Goal: Find specific page/section: Find specific page/section

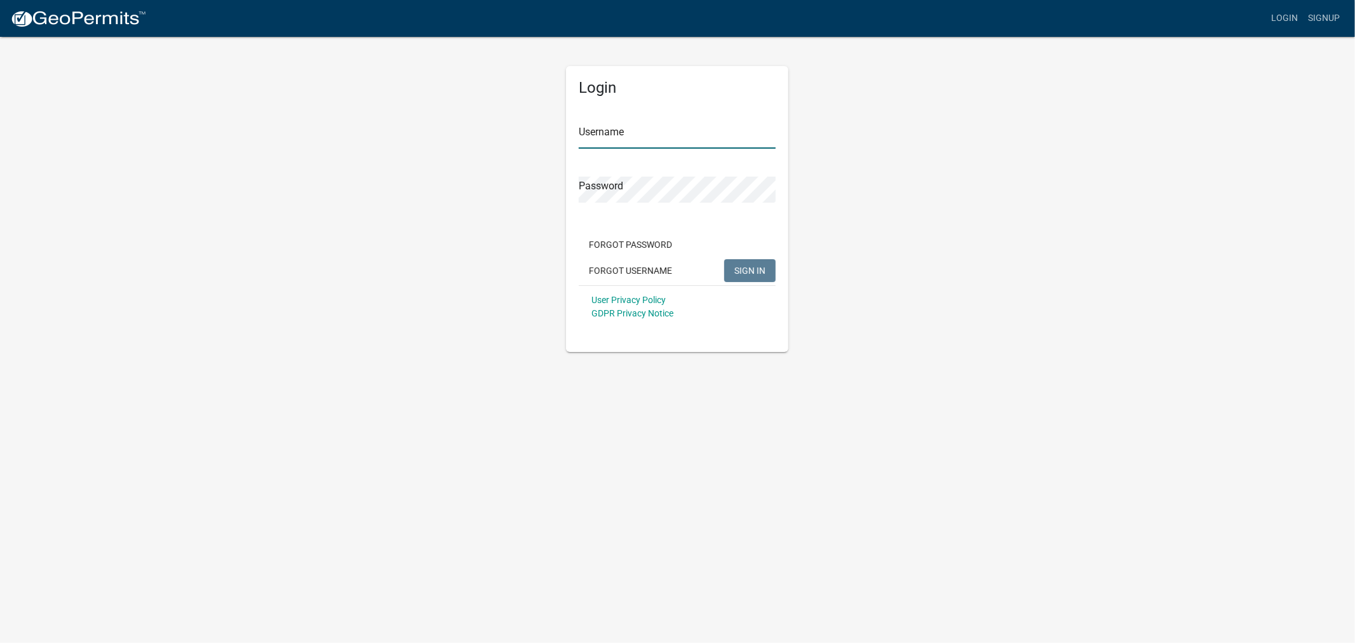
type input "shelleyh"
click at [760, 267] on span "SIGN IN" at bounding box center [749, 270] width 31 height 10
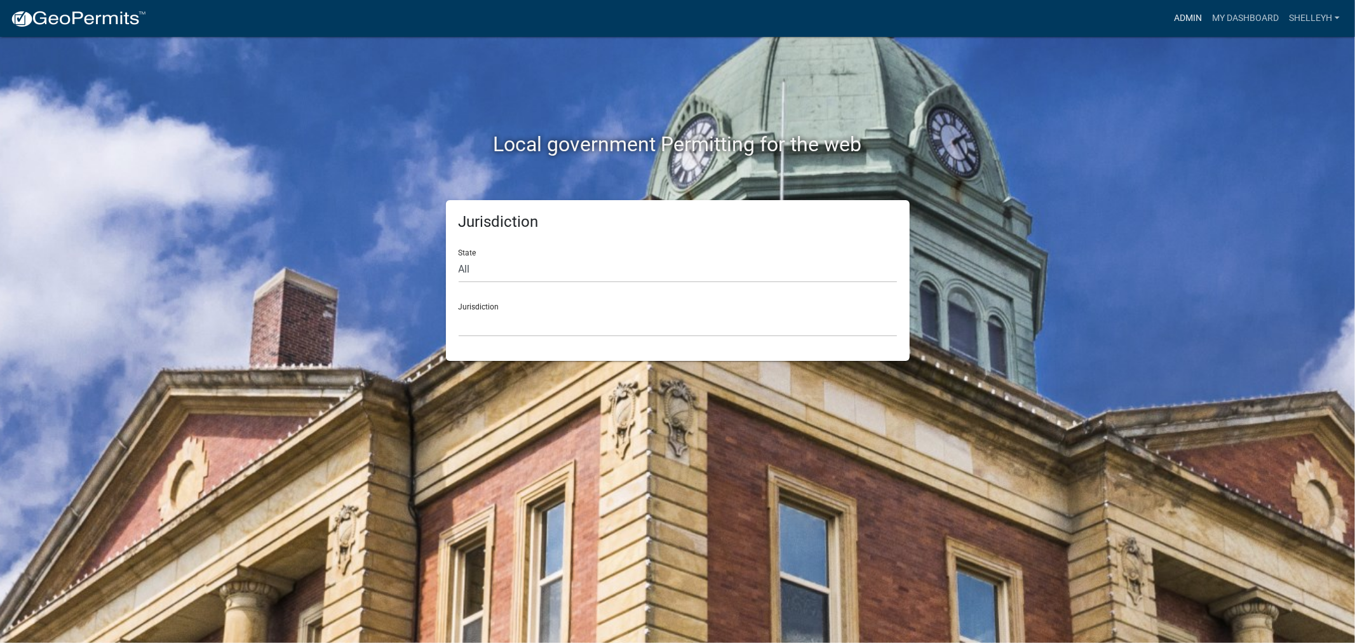
click at [1186, 13] on link "Admin" at bounding box center [1187, 18] width 38 height 24
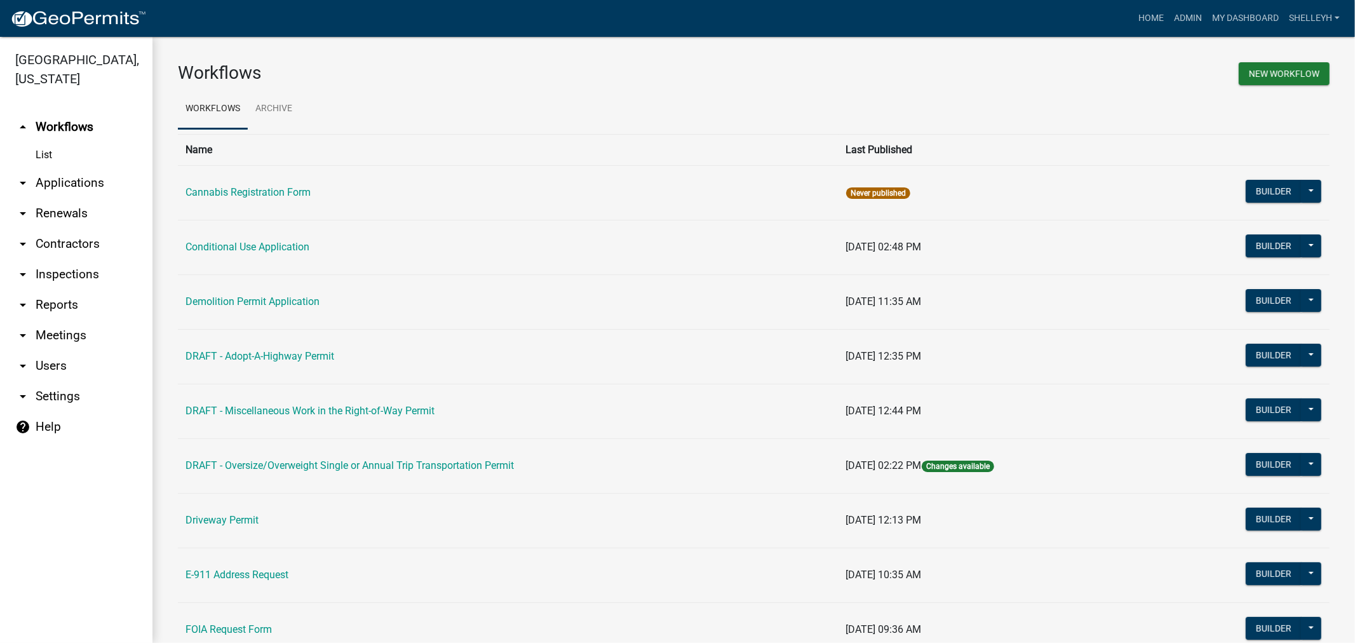
click at [55, 184] on link "arrow_drop_down Applications" at bounding box center [76, 183] width 152 height 30
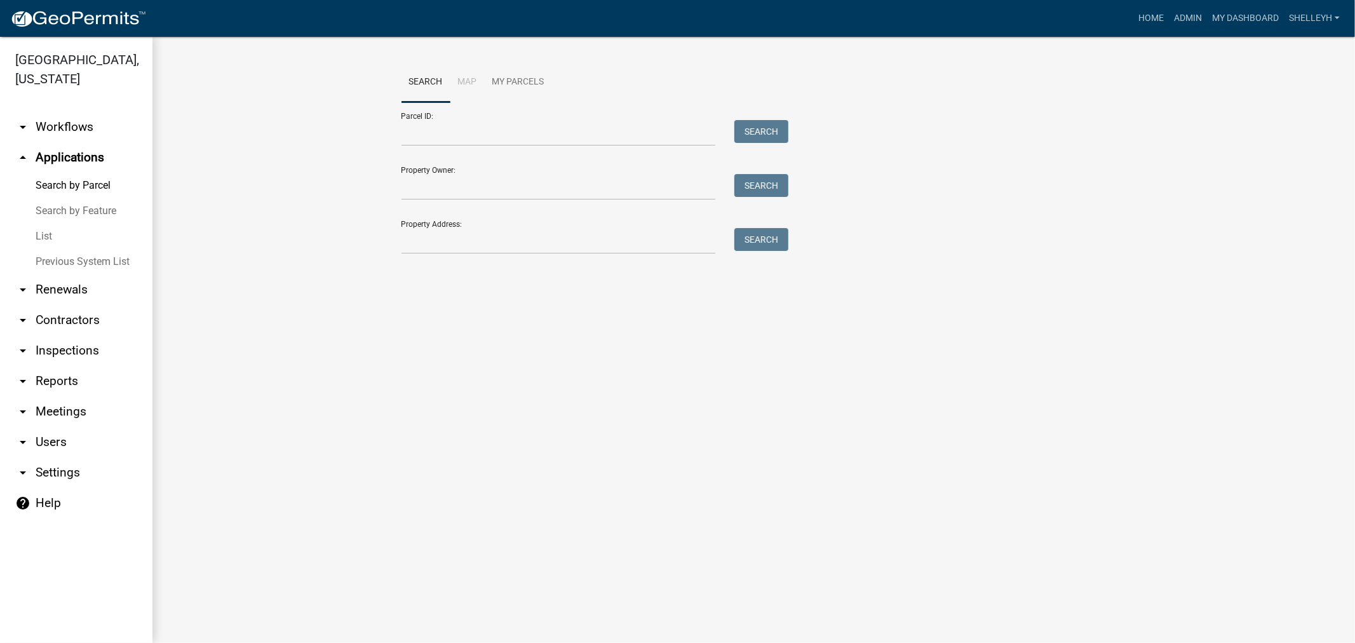
click at [49, 235] on link "List" at bounding box center [76, 236] width 152 height 25
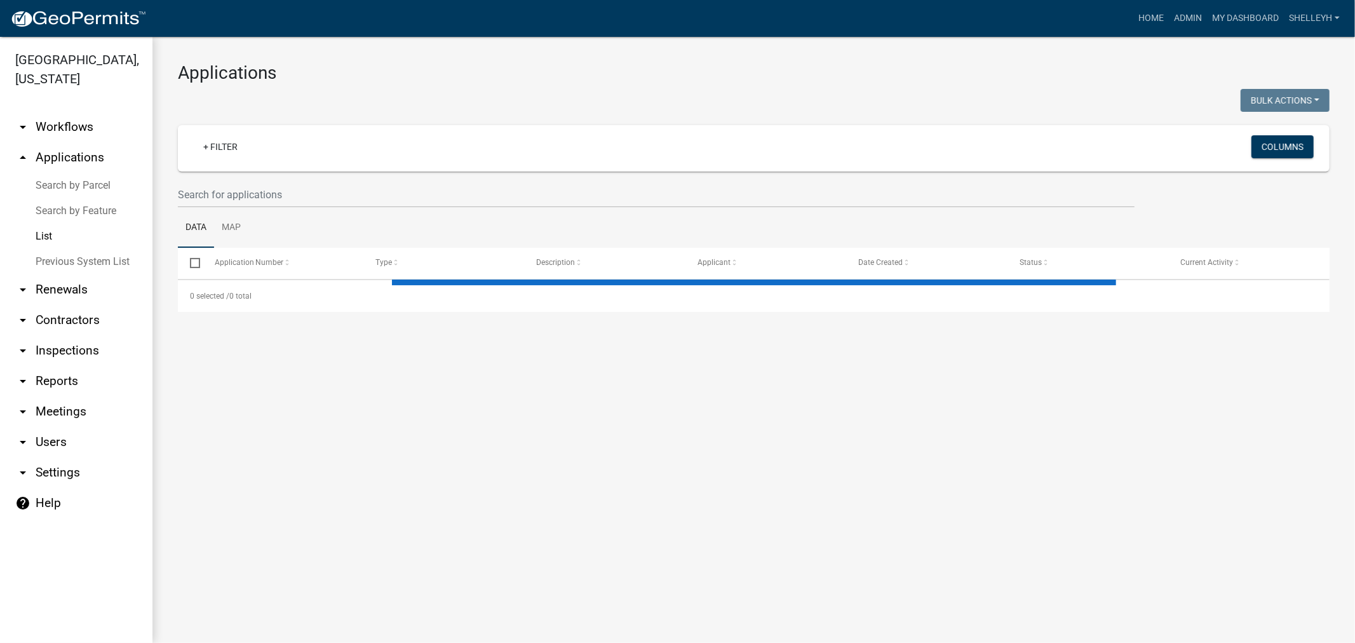
select select "1: 25"
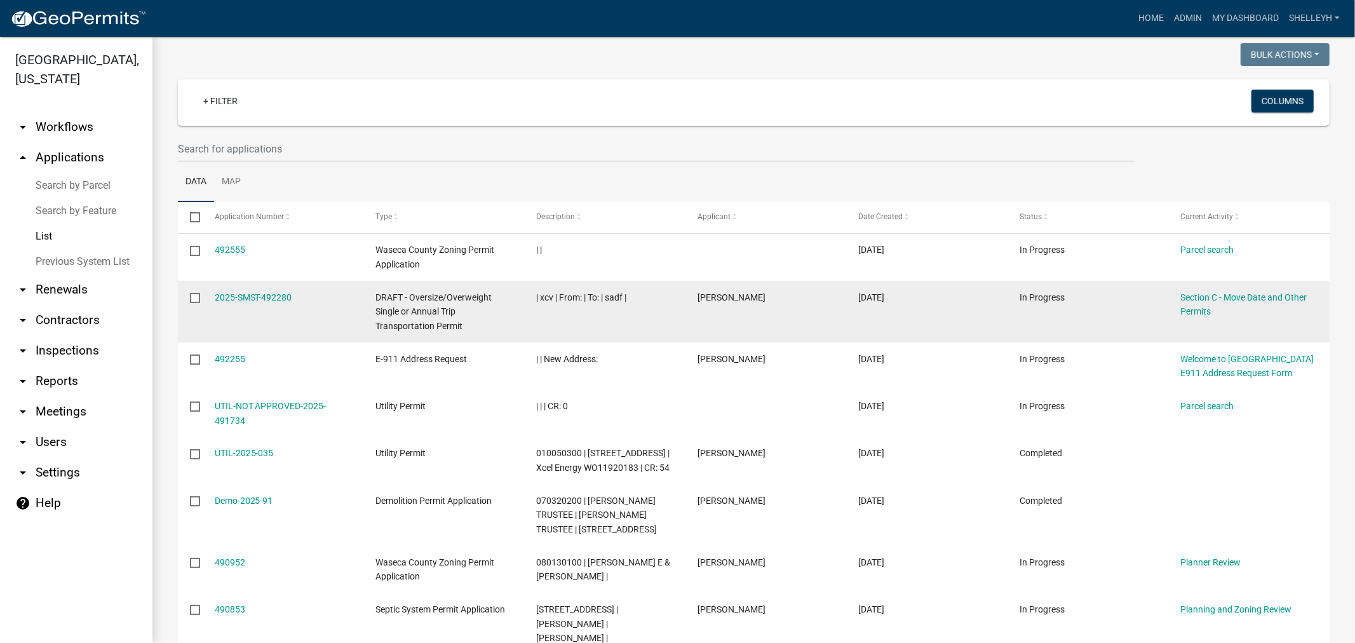
scroll to position [70, 0]
